Goal: Task Accomplishment & Management: Complete application form

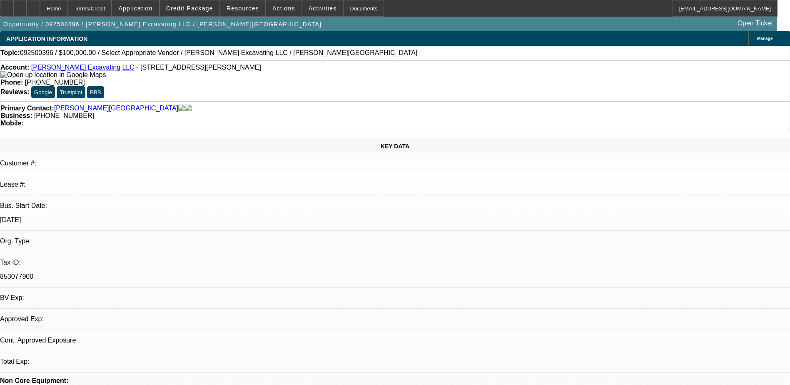
select select "0"
select select "2"
select select "0.1"
select select "4"
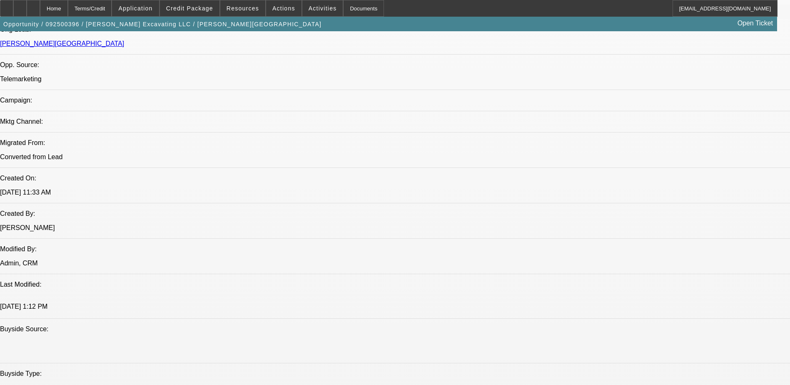
scroll to position [500, 0]
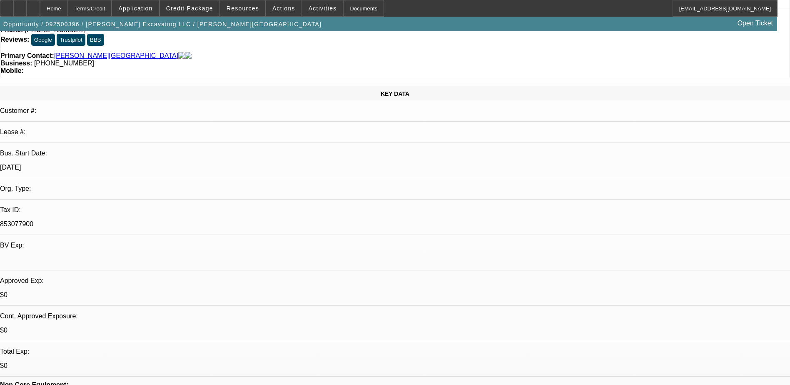
scroll to position [0, 0]
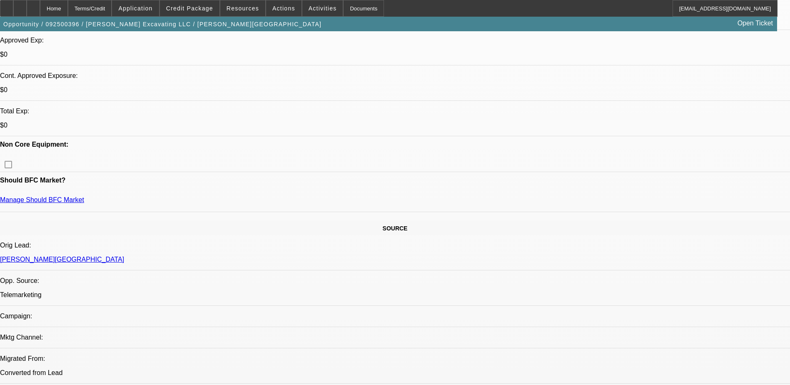
scroll to position [375, 0]
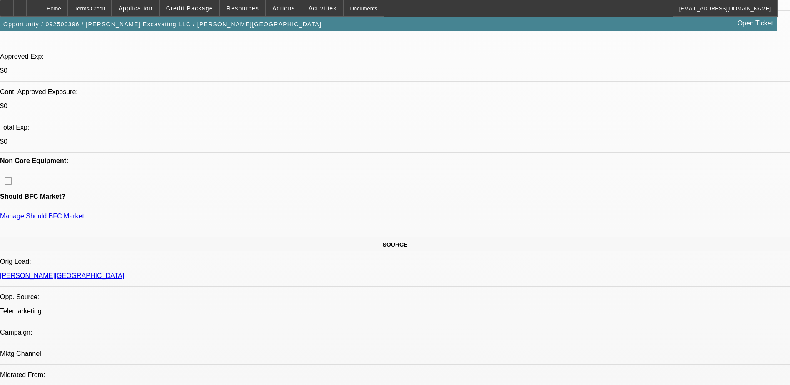
scroll to position [292, 0]
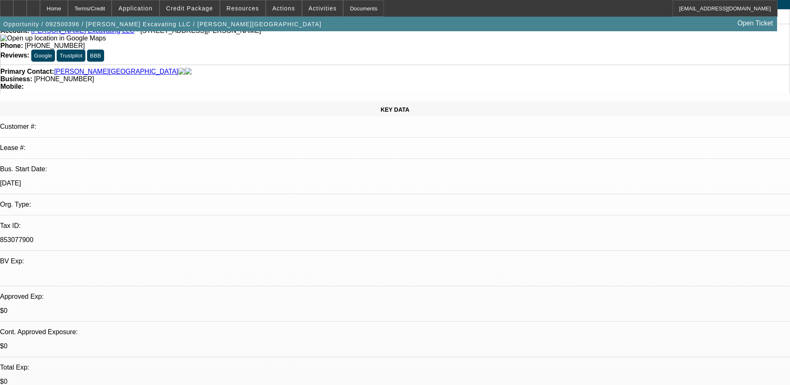
scroll to position [0, 0]
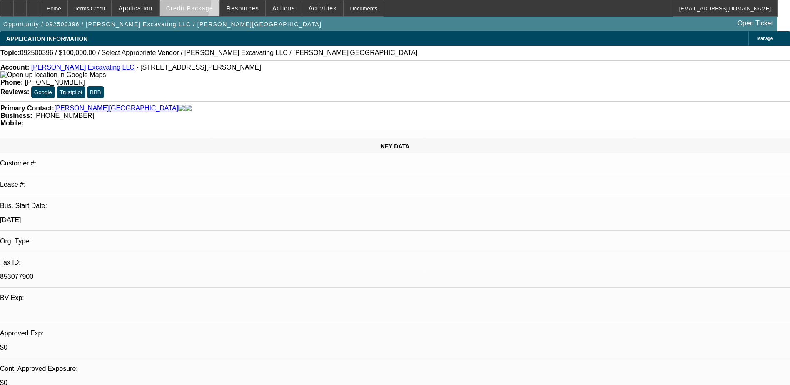
click at [189, 3] on span at bounding box center [190, 8] width 60 height 20
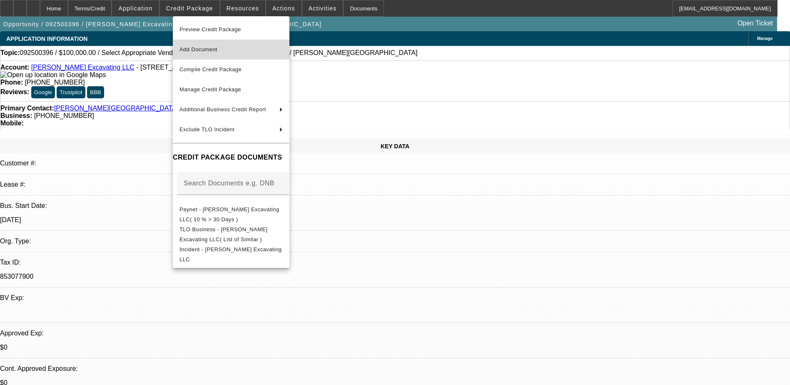
click at [225, 43] on button "Add Document" at bounding box center [231, 50] width 117 height 20
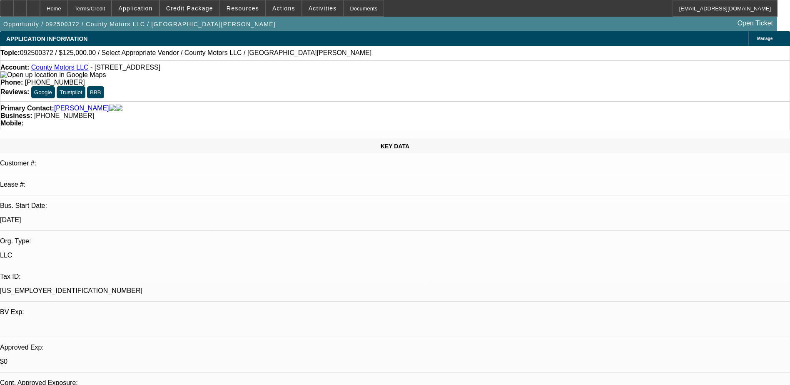
select select "0"
select select "2"
select select "0.1"
select select "4"
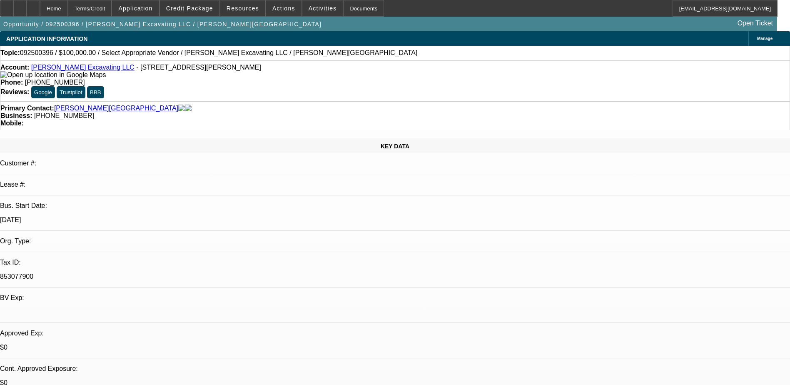
select select "0"
select select "2"
select select "0.1"
select select "4"
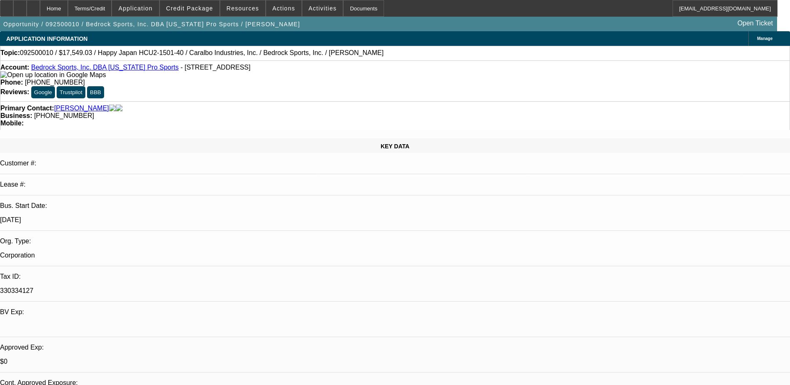
select select "0"
select select "2"
select select "0.1"
select select "4"
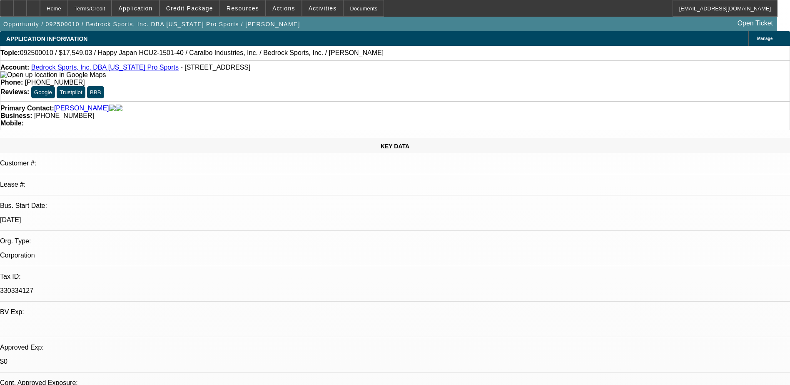
select select "0"
select select "2"
select select "0.1"
select select "4"
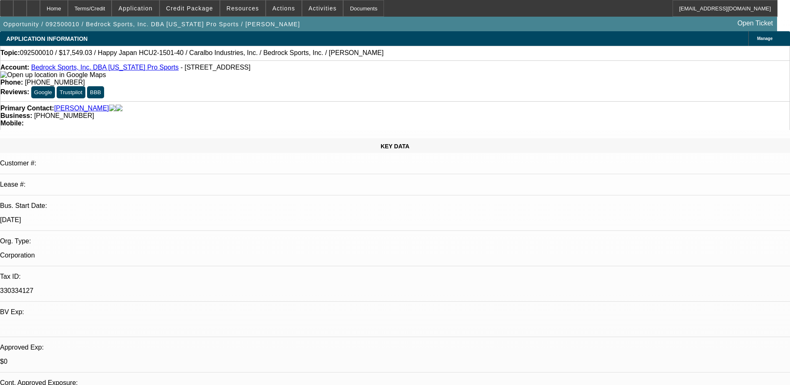
select select "0"
select select "2"
select select "0.1"
select select "4"
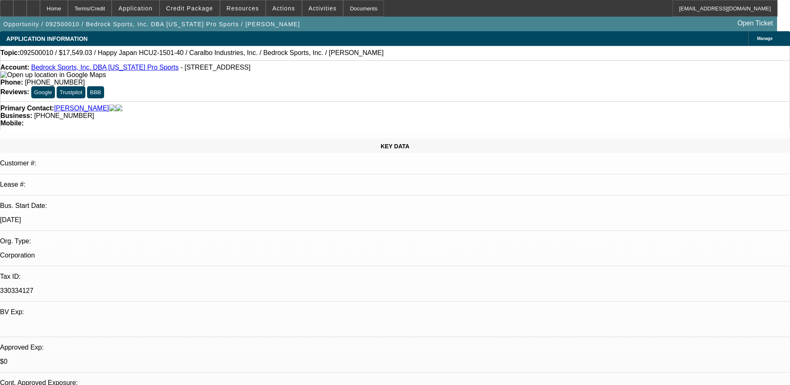
select select "0"
select select "2"
select select "0.1"
select select "4"
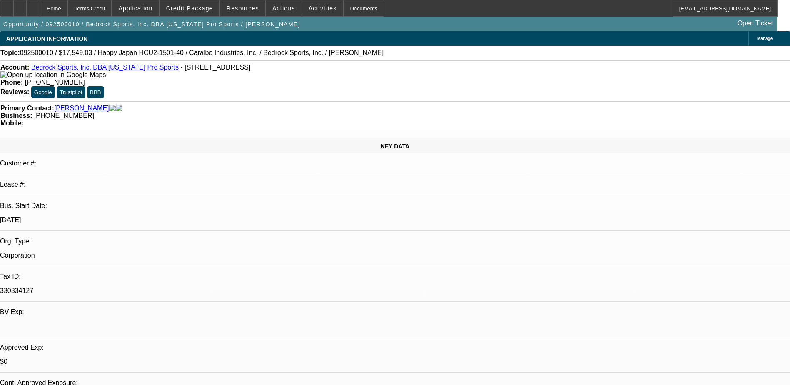
scroll to position [292, 0]
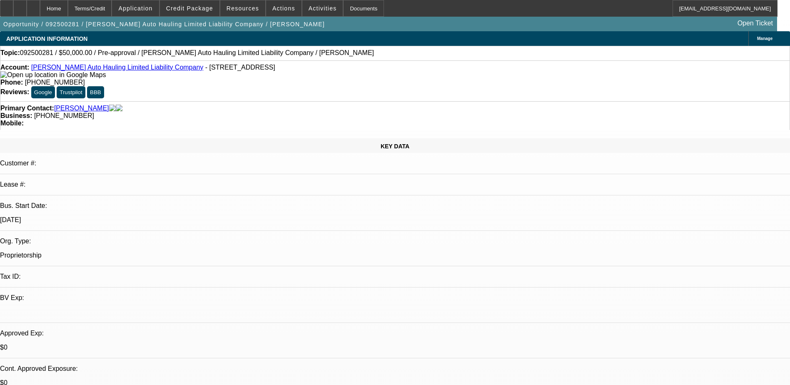
select select "0"
select select "2"
select select "0.1"
select select "4"
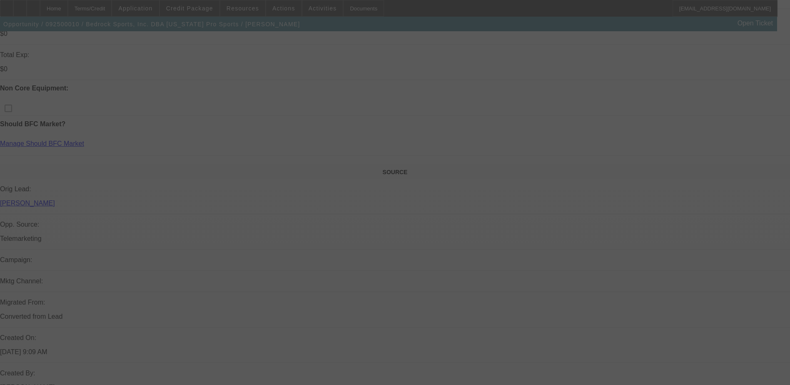
scroll to position [417, 0]
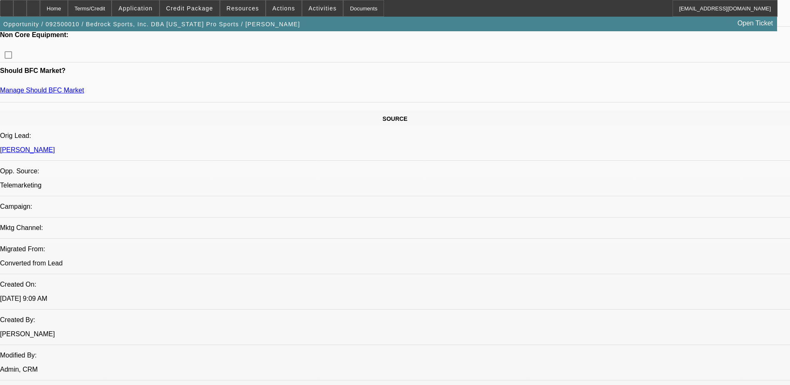
select select "0"
select select "2"
select select "0.1"
select select "0"
select select "2"
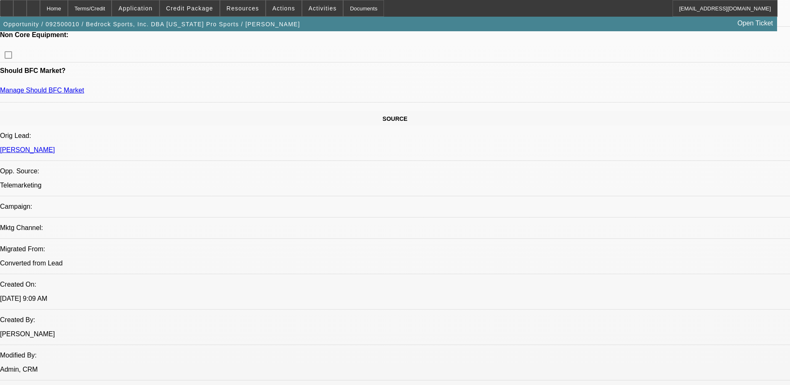
select select "0.1"
select select "0"
select select "2"
select select "0.1"
select select "0"
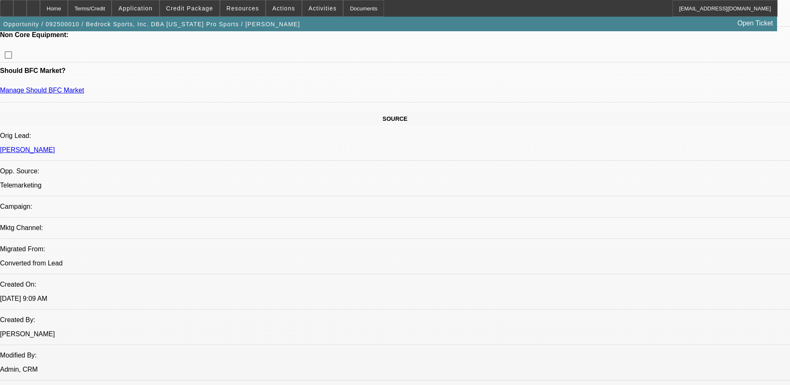
select select "2"
select select "0.1"
select select "1"
select select "2"
select select "4"
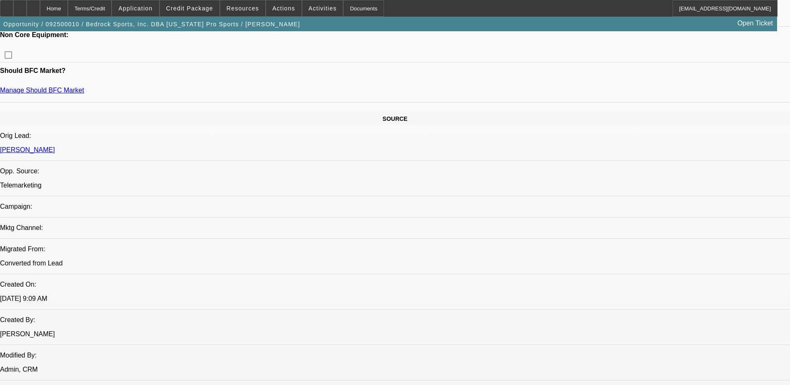
select select "1"
select select "2"
select select "4"
select select "1"
select select "2"
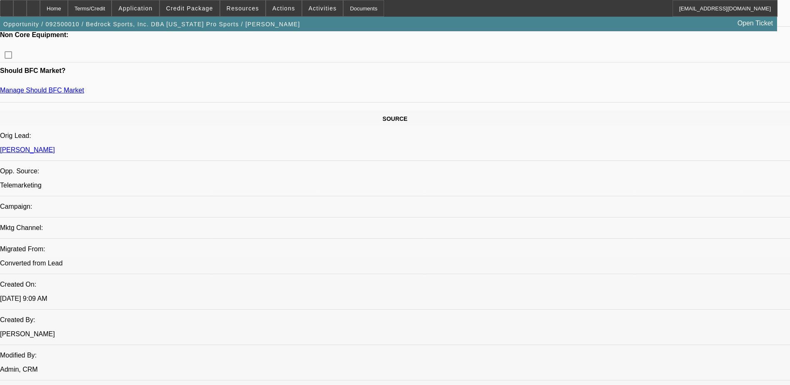
select select "4"
select select "1"
select select "2"
select select "4"
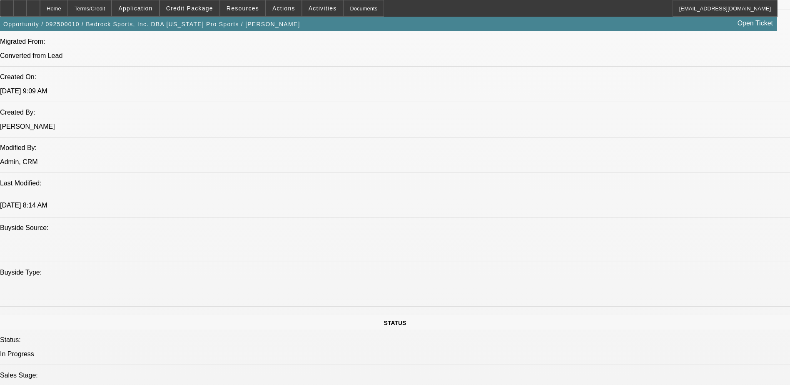
scroll to position [625, 0]
